Goal: Transaction & Acquisition: Purchase product/service

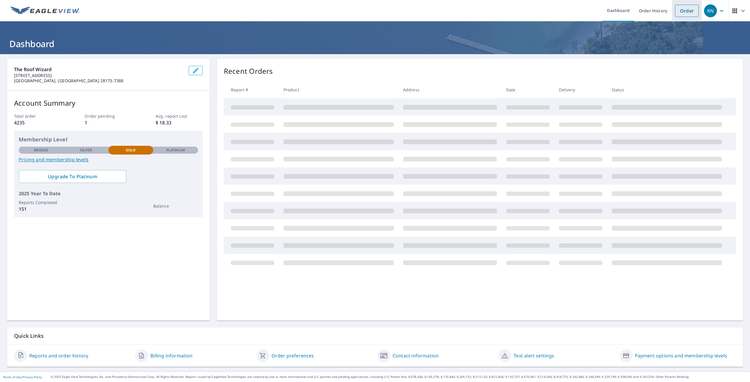
click at [679, 11] on link "Order" at bounding box center [687, 11] width 24 height 12
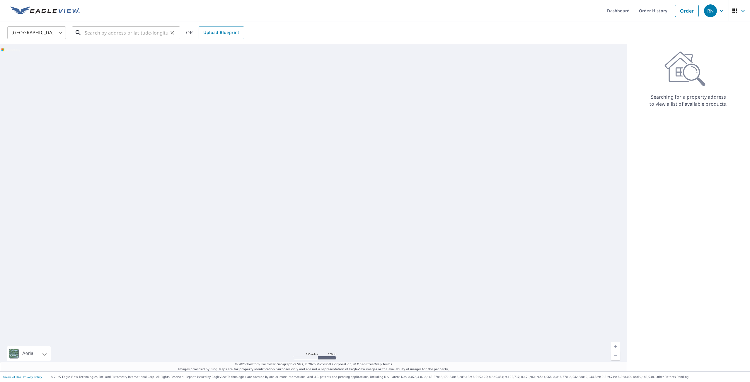
click at [112, 35] on input "text" at bounding box center [127, 33] width 84 height 16
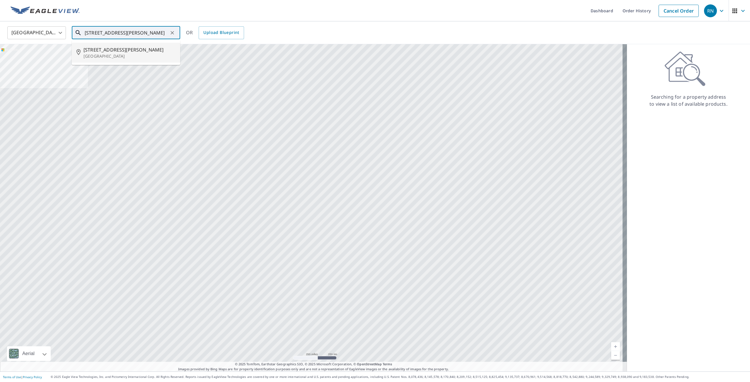
click at [115, 47] on span "[STREET_ADDRESS][PERSON_NAME]" at bounding box center [130, 49] width 92 height 7
type input "[STREET_ADDRESS][PERSON_NAME]"
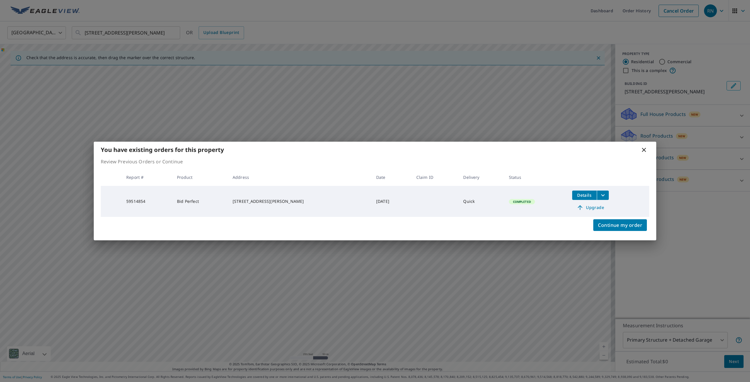
click at [645, 150] on icon at bounding box center [644, 150] width 7 height 7
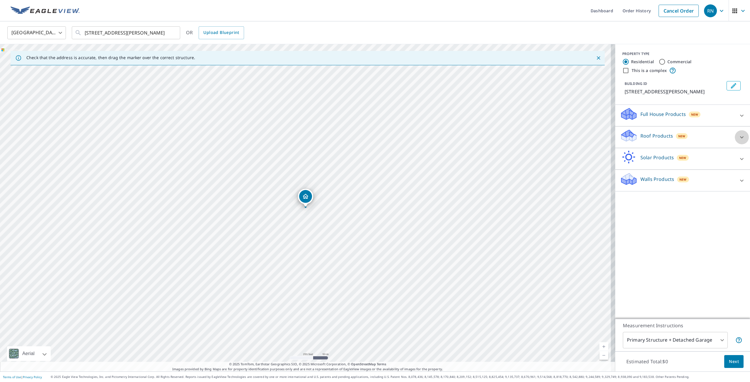
click at [738, 135] on icon at bounding box center [741, 137] width 7 height 7
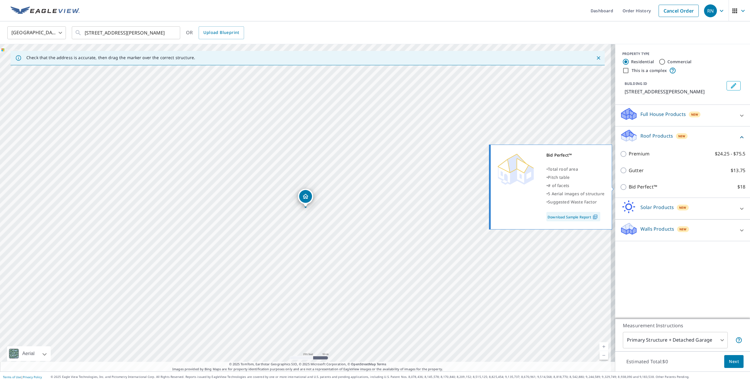
click at [644, 187] on p "Bid Perfect™" at bounding box center [643, 186] width 28 height 7
click at [629, 187] on input "Bid Perfect™ $18" at bounding box center [624, 187] width 9 height 7
checkbox input "true"
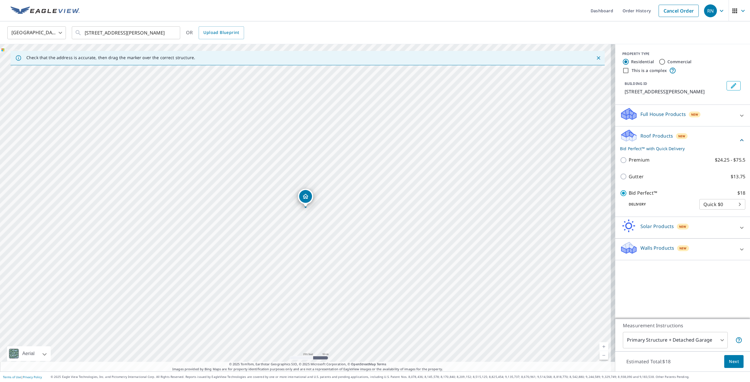
click at [733, 364] on span "Next" at bounding box center [734, 361] width 10 height 7
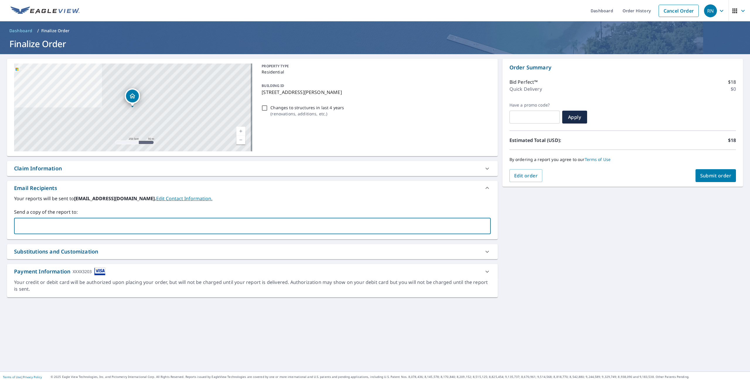
click at [51, 229] on input "text" at bounding box center [248, 226] width 463 height 11
type input "[EMAIL_ADDRESS][DOMAIN_NAME]"
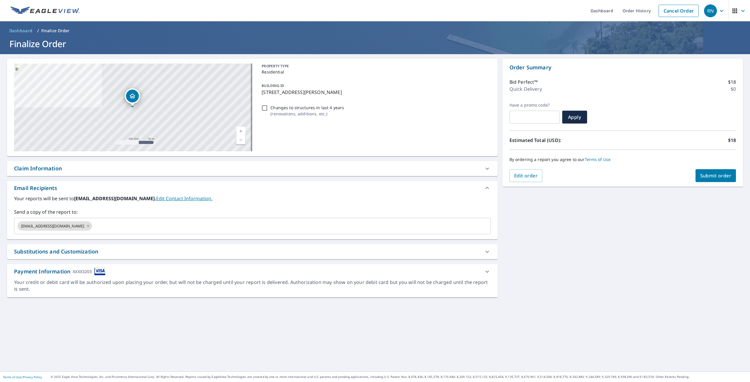
click at [729, 264] on div "[STREET_ADDRESS][PERSON_NAME] Aerial Road A standard road map Aerial A detailed…" at bounding box center [375, 213] width 750 height 318
click at [711, 174] on span "Submit order" at bounding box center [715, 176] width 31 height 6
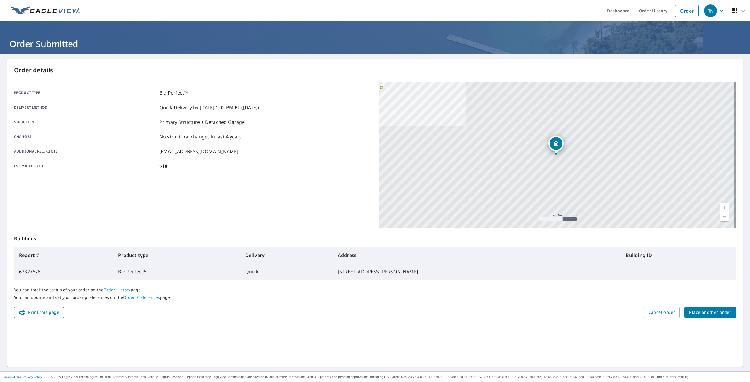
click at [47, 314] on span "Print this page" at bounding box center [39, 312] width 40 height 7
